Goal: Task Accomplishment & Management: Manage account settings

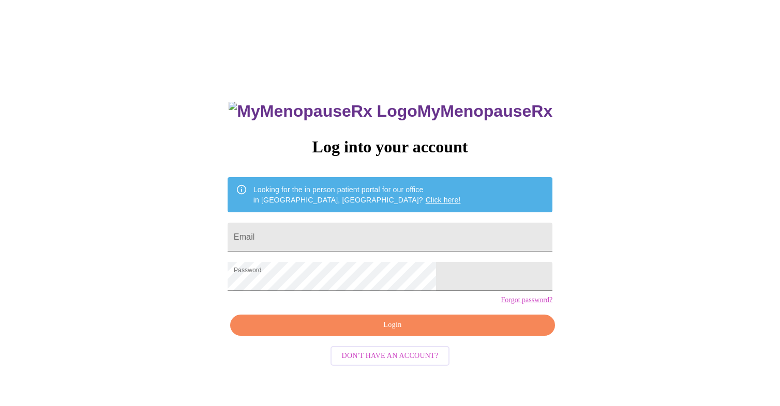
click at [381, 332] on span "Login" at bounding box center [392, 325] width 301 height 13
click at [279, 286] on div "MyMenopauseRx Log into your account Looking for the in person patient portal fo…" at bounding box center [389, 288] width 345 height 406
click at [473, 332] on span "Login" at bounding box center [392, 325] width 301 height 13
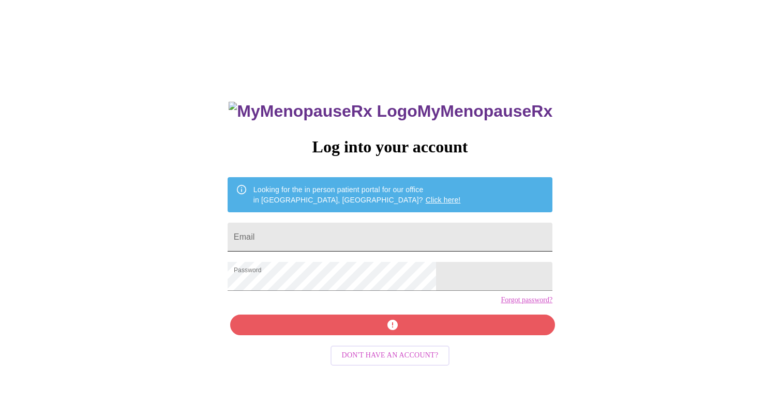
click at [344, 235] on input "Email" at bounding box center [390, 237] width 325 height 29
type input "K"
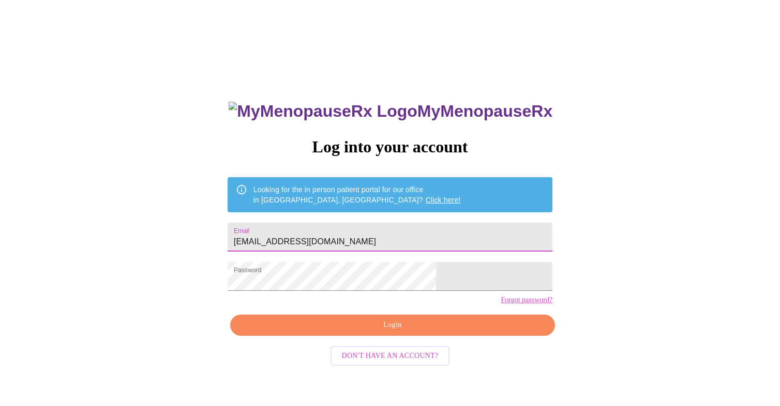
type input "[EMAIL_ADDRESS][DOMAIN_NAME]"
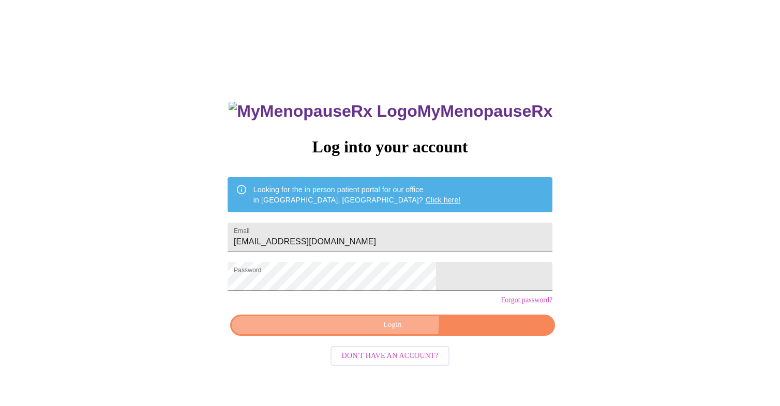
click at [367, 332] on span "Login" at bounding box center [392, 325] width 301 height 13
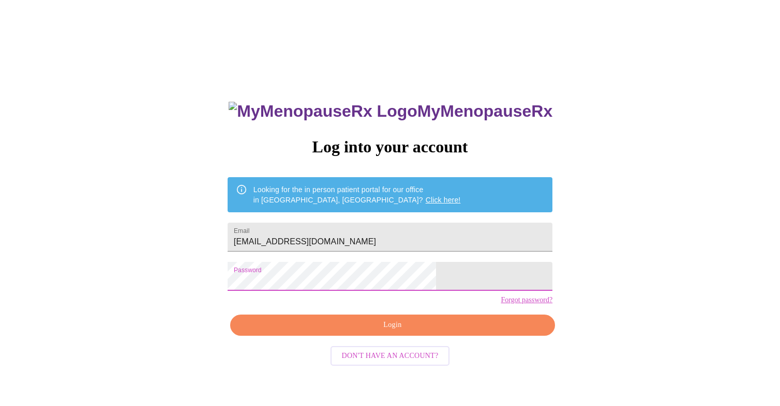
click at [282, 295] on div "MyMenopauseRx Log into your account Looking for the in person patient portal fo…" at bounding box center [389, 288] width 345 height 406
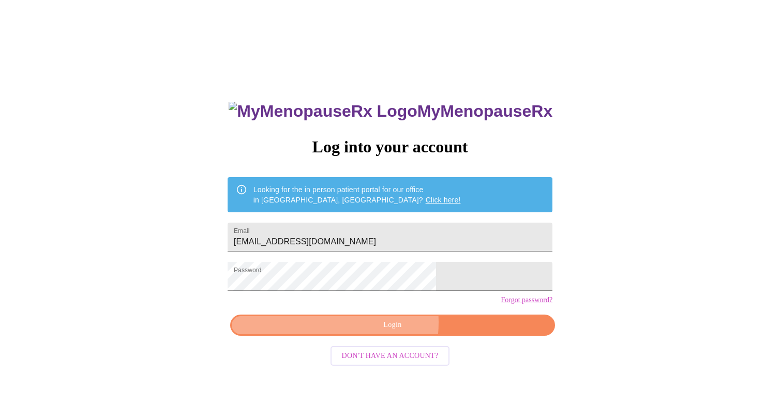
click at [382, 332] on span "Login" at bounding box center [392, 325] width 301 height 13
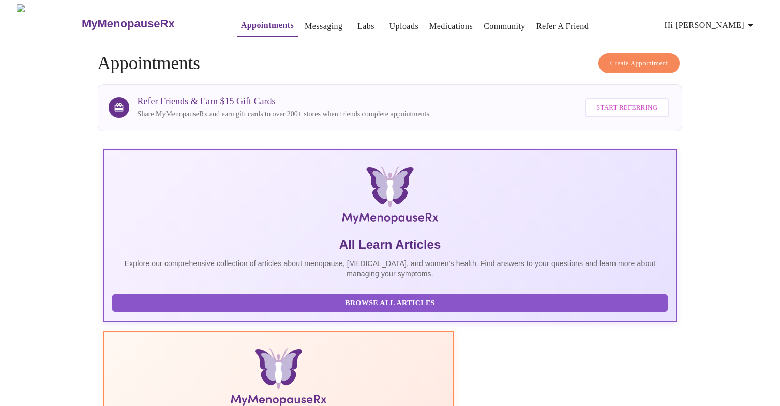
click at [389, 21] on link "Uploads" at bounding box center [403, 26] width 29 height 14
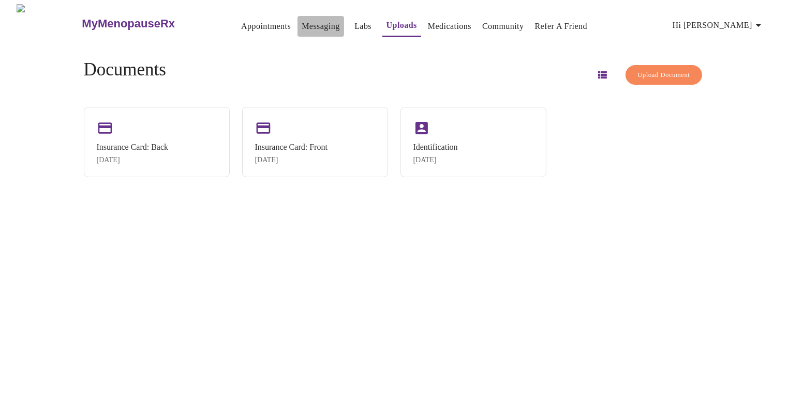
click at [301, 23] on link "Messaging" at bounding box center [320, 26] width 38 height 14
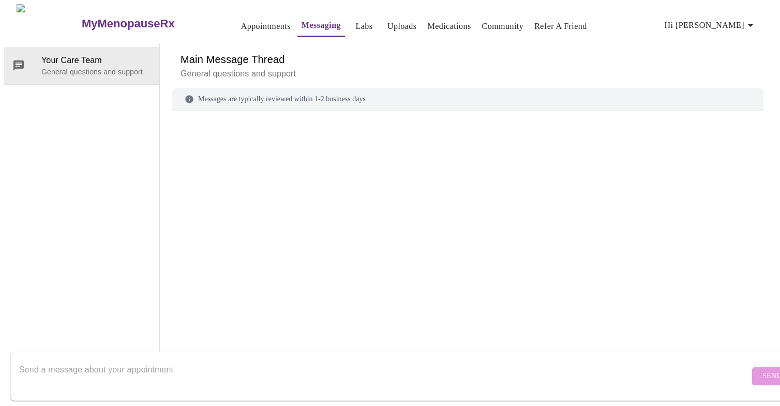
scroll to position [39, 0]
